Goal: Information Seeking & Learning: Learn about a topic

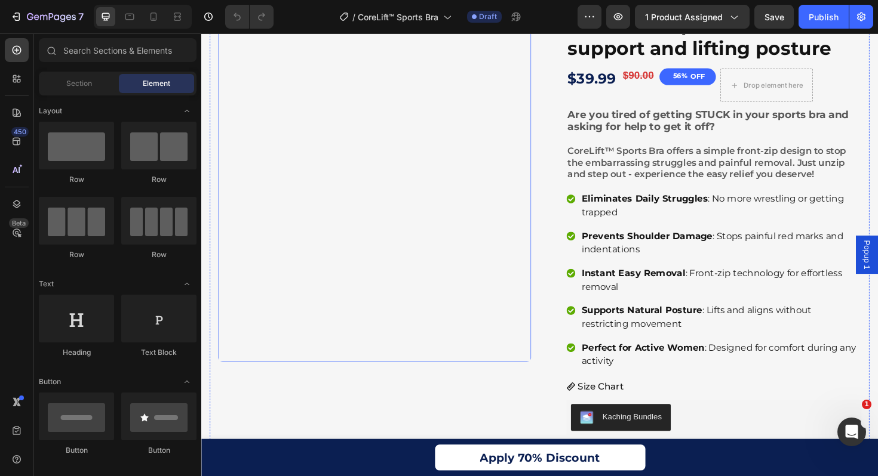
scroll to position [116, 0]
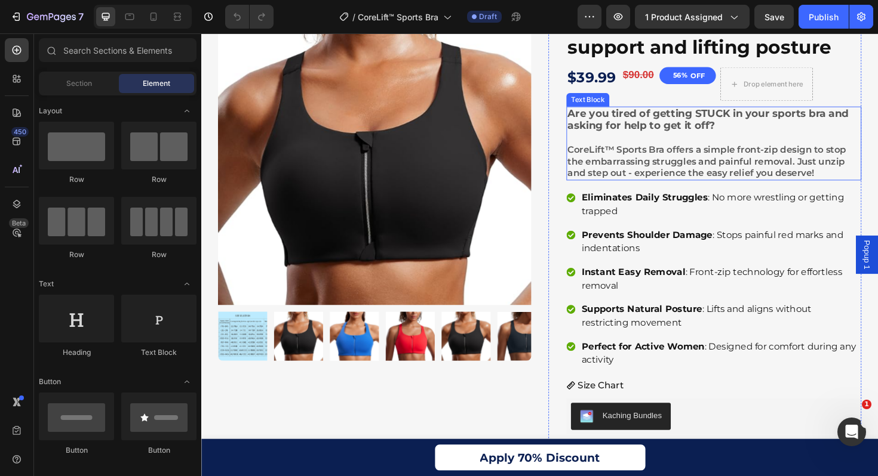
click at [675, 119] on strong "Are you tired of getting STUCK in your sports bra and asking for help to get it…" at bounding box center [737, 125] width 297 height 26
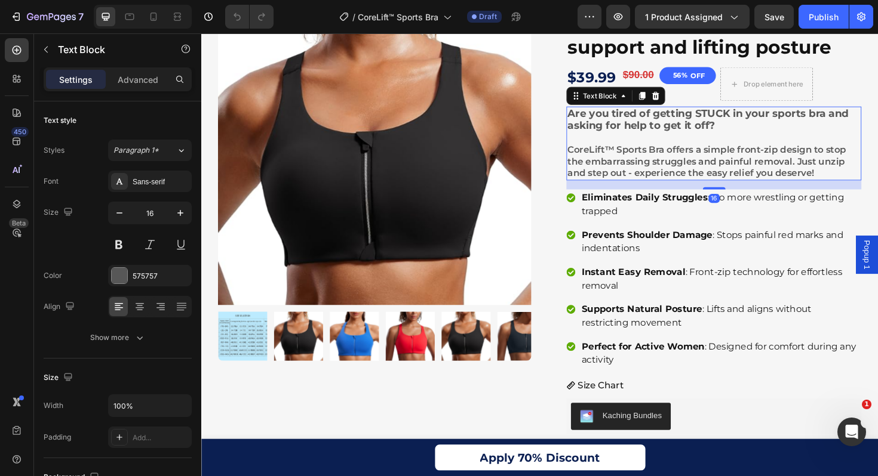
click at [675, 119] on strong "Are you tired of getting STUCK in your sports bra and asking for help to get it…" at bounding box center [737, 125] width 297 height 26
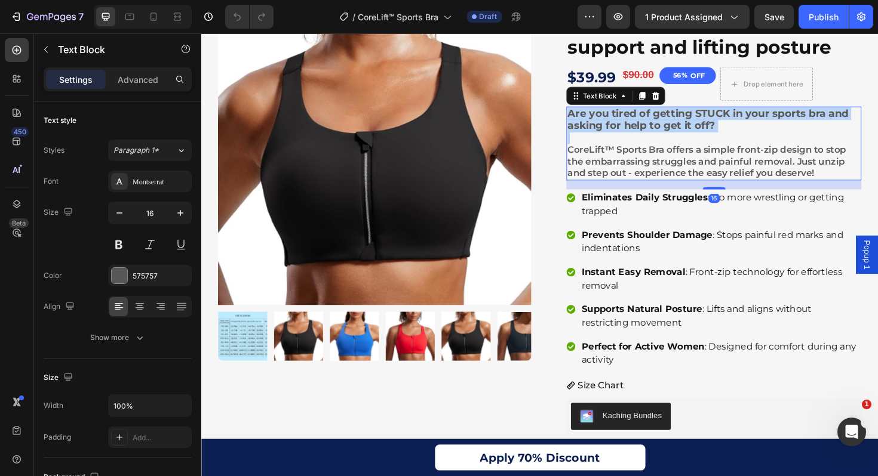
click at [675, 119] on strong "Are you tired of getting STUCK in your sports bra and asking for help to get it…" at bounding box center [737, 125] width 297 height 26
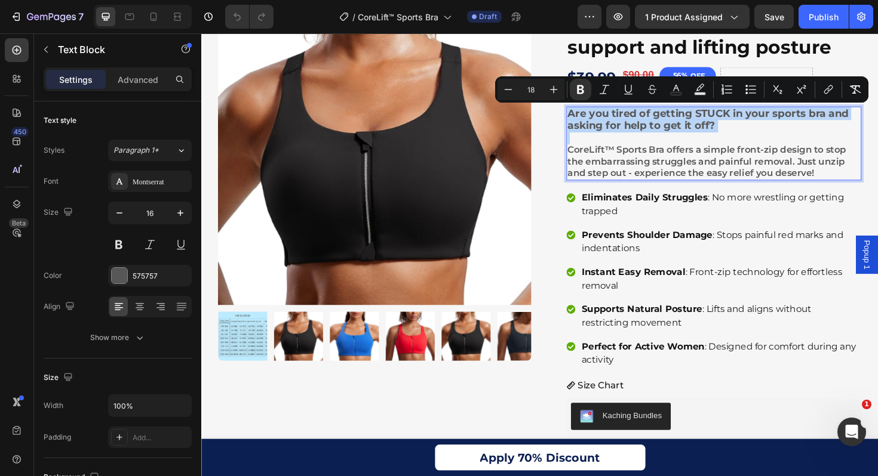
click at [786, 137] on p "Are you tired of getting STUCK in your sports bra and asking for help to get it…" at bounding box center [744, 125] width 310 height 26
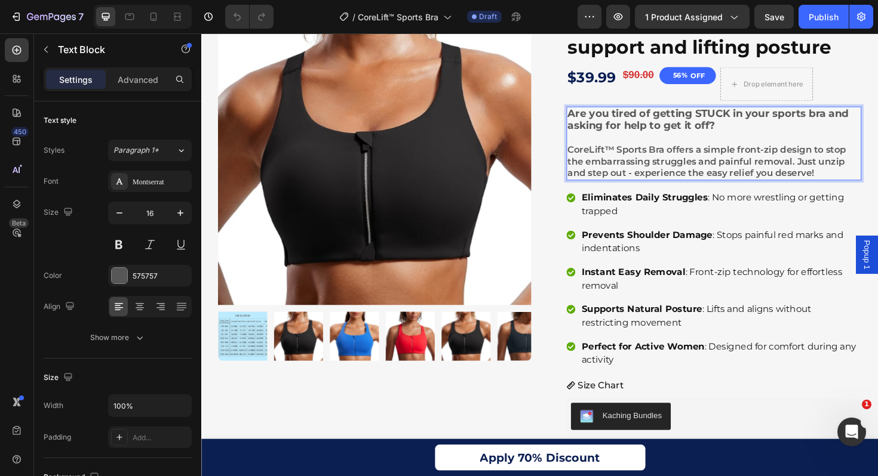
click at [760, 173] on span "CoreLift™ Sports Bra offers a simple front-zip design to stop the embarrassing …" at bounding box center [736, 169] width 295 height 36
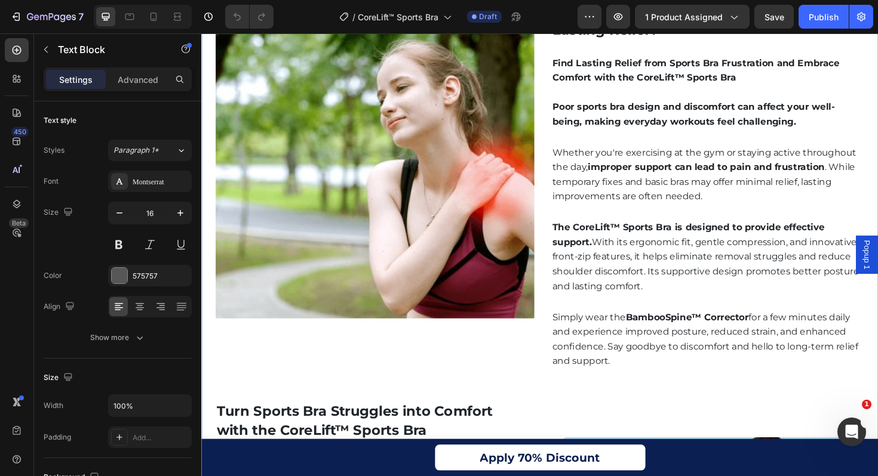
scroll to position [1500, 0]
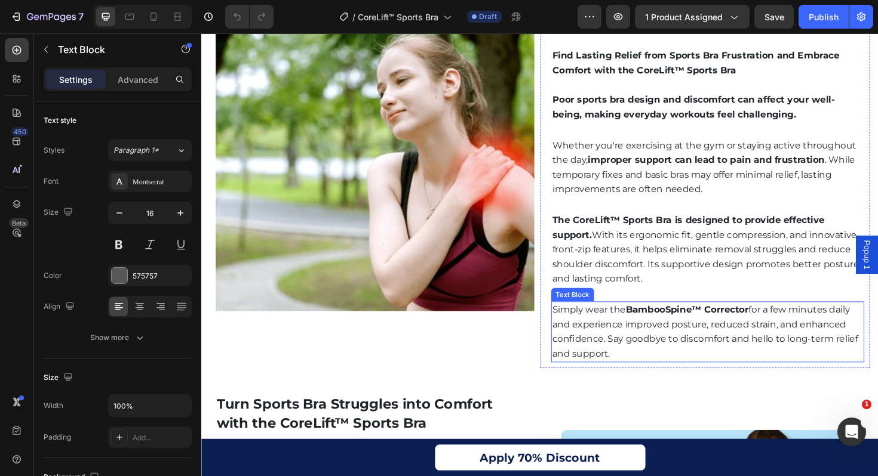
click at [688, 332] on p "Simply wear the BambooSpine™ Corrector for a few minutes daily and experience i…" at bounding box center [737, 350] width 329 height 62
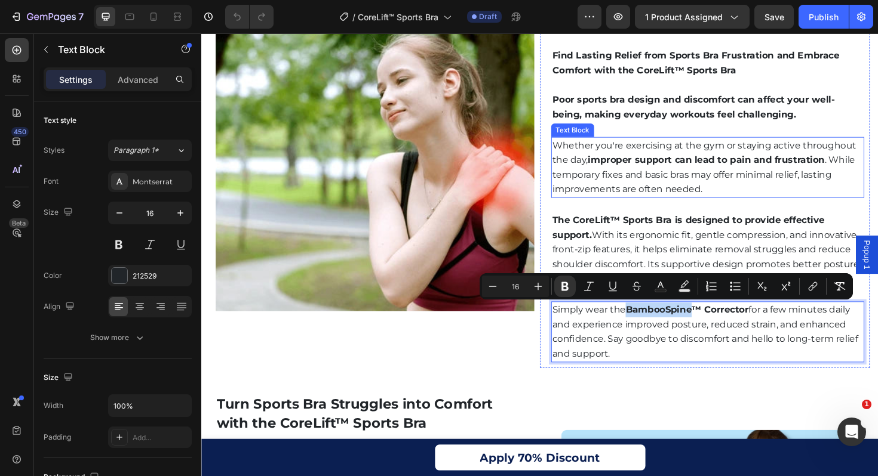
click at [765, 139] on div "What Triggers Sports Bra Struggles & Shoulder Pain and How Can You Find Lasting…" at bounding box center [736, 176] width 331 height 412
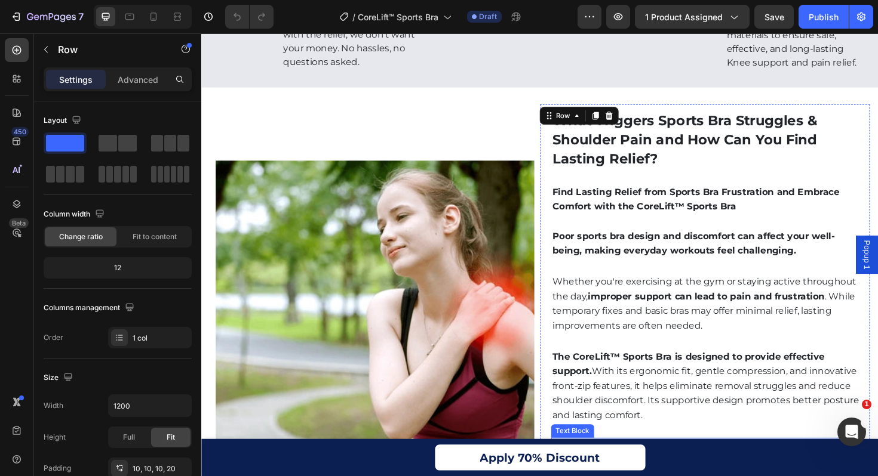
scroll to position [1222, 0]
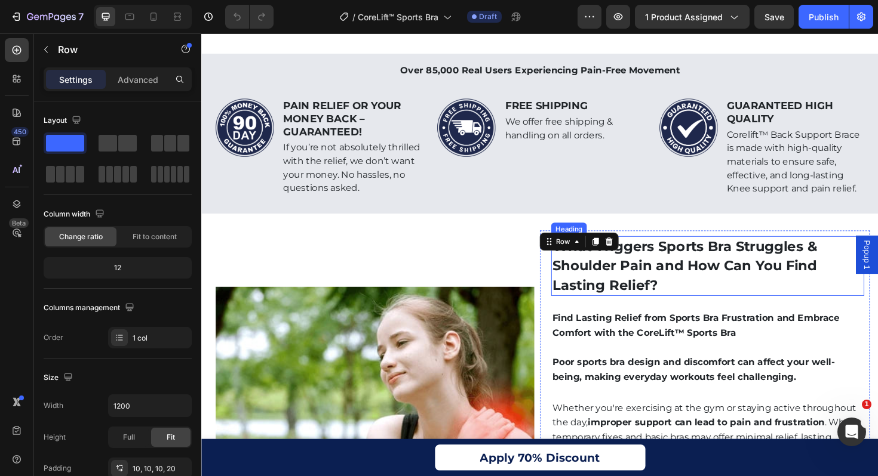
click at [707, 278] on strong "What Triggers Sports Bra Struggles & Shoulder Pain and How Can You Find Lasting…" at bounding box center [713, 280] width 281 height 58
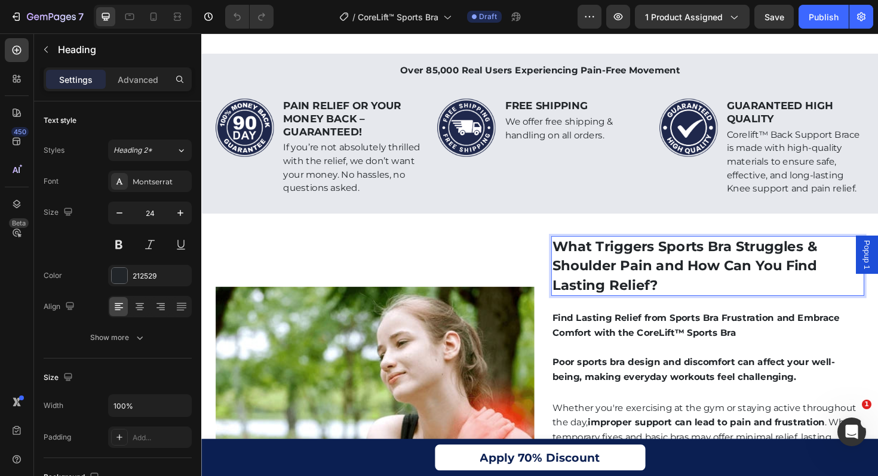
click at [675, 293] on strong "What Triggers Sports Bra Struggles & Shoulder Pain and How Can You Find Lasting…" at bounding box center [713, 280] width 281 height 58
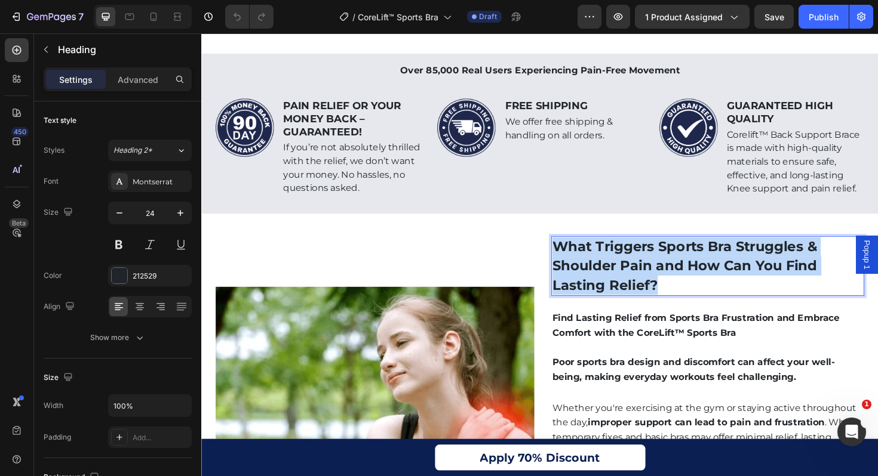
click at [675, 293] on strong "What Triggers Sports Bra Struggles & Shoulder Pain and How Can You Find Lasting…" at bounding box center [713, 280] width 281 height 58
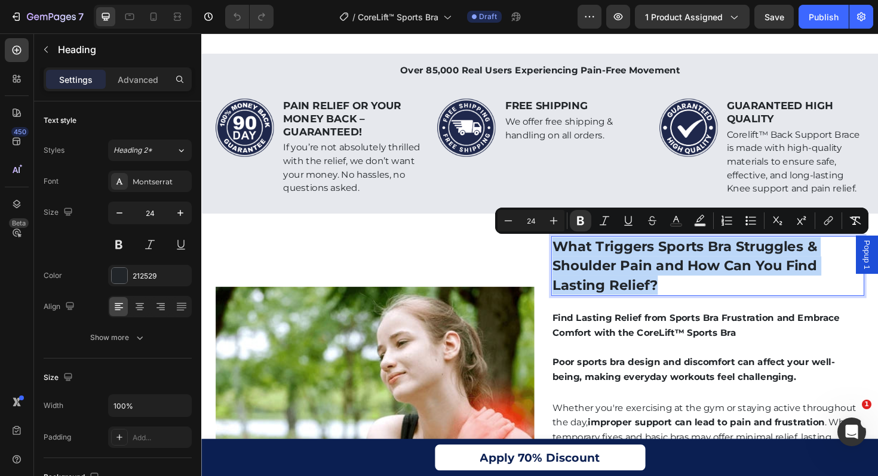
click at [724, 294] on p "What Triggers Sports Bra Struggles & Shoulder Pain and How Can You Find Lasting…" at bounding box center [737, 280] width 329 height 61
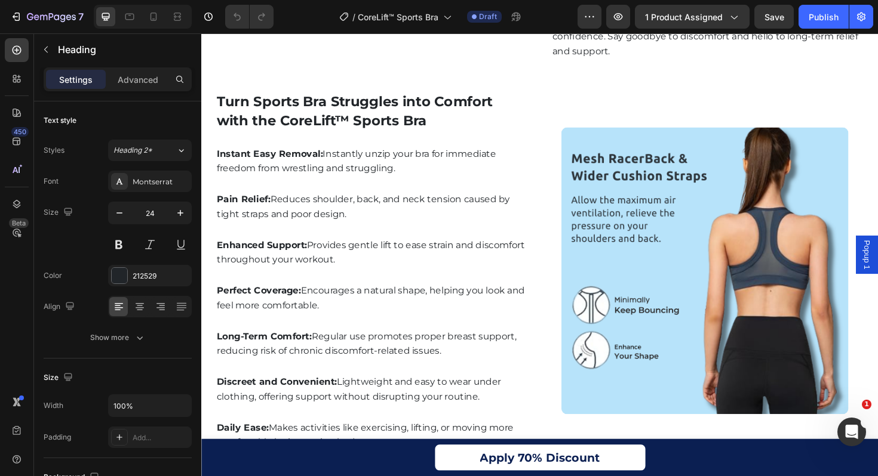
scroll to position [1836, 0]
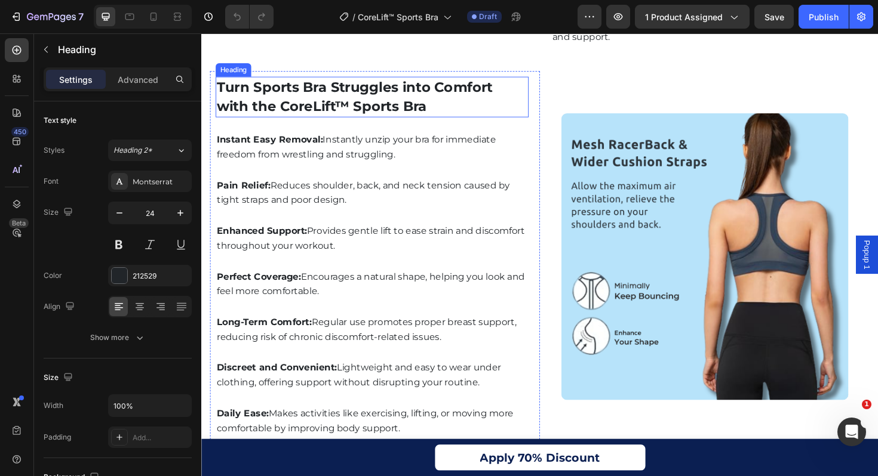
click at [407, 96] on strong "Turn Sports Bra Struggles into Comfort with the CoreLift™ Sports Bra" at bounding box center [363, 101] width 292 height 38
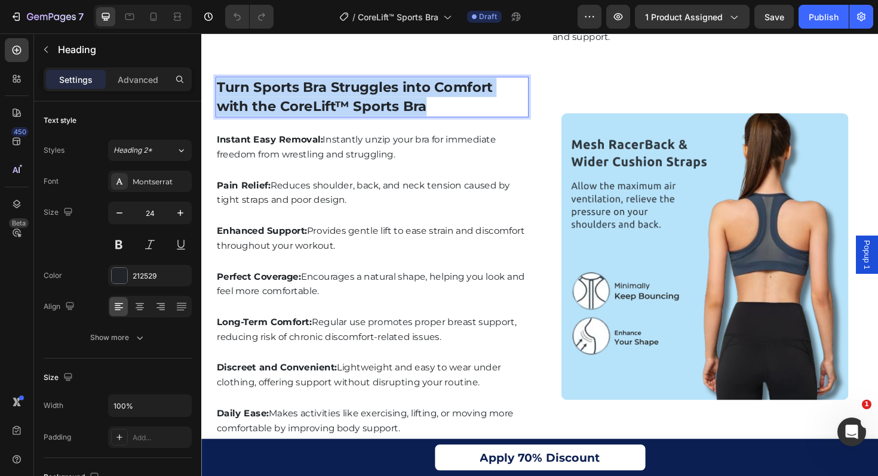
click at [407, 96] on strong "Turn Sports Bra Struggles into Comfort with the CoreLift™ Sports Bra" at bounding box center [363, 101] width 292 height 38
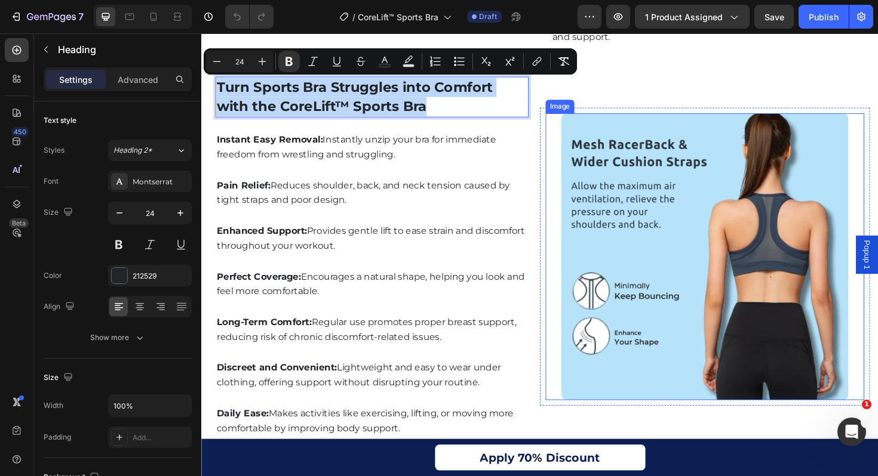
click at [711, 190] on img at bounding box center [734, 270] width 304 height 304
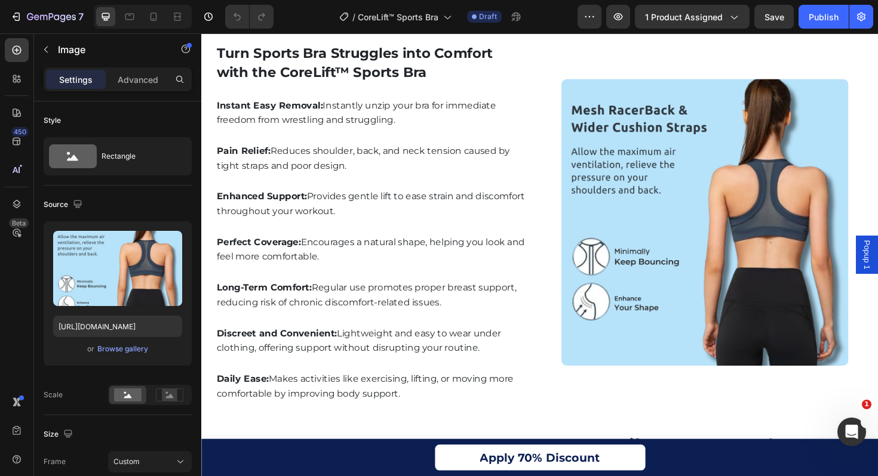
scroll to position [1857, 0]
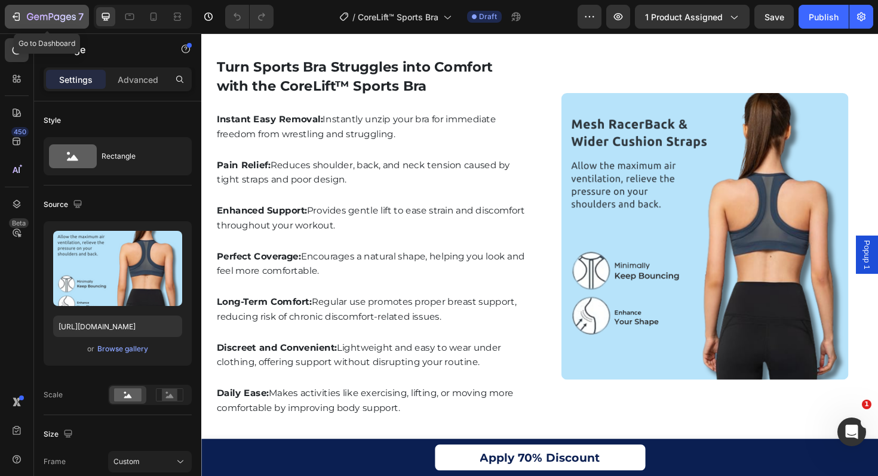
click at [14, 11] on icon "button" at bounding box center [16, 17] width 12 height 12
